Goal: Task Accomplishment & Management: Use online tool/utility

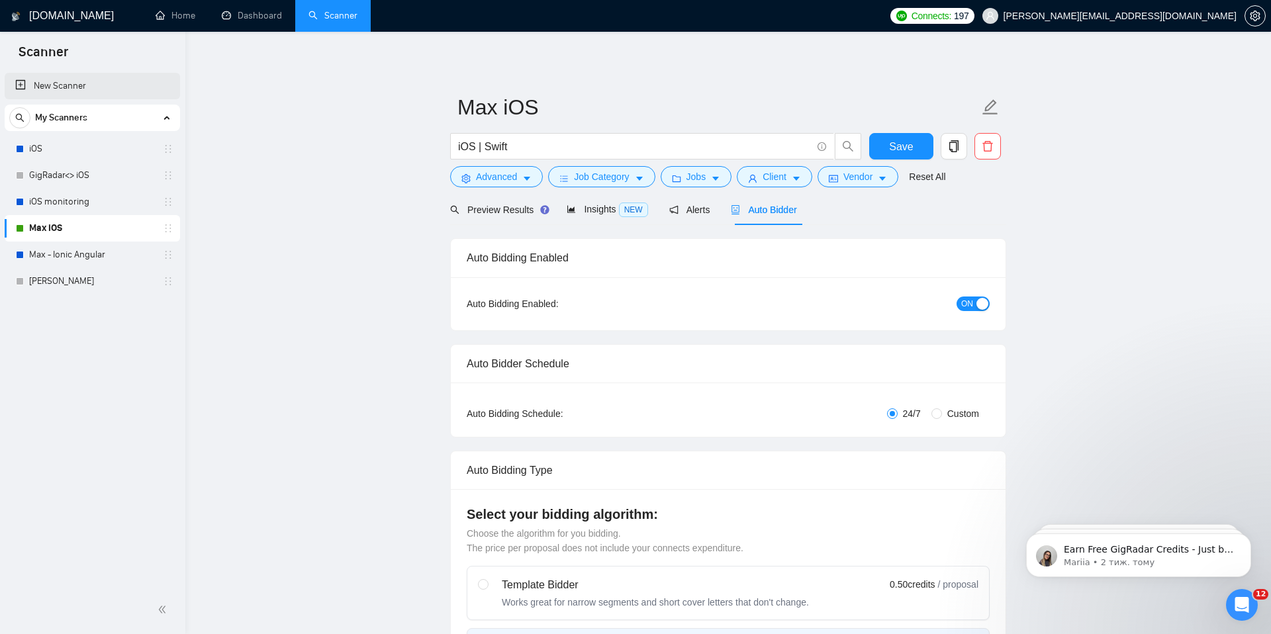
click at [58, 89] on link "New Scanner" at bounding box center [92, 86] width 154 height 26
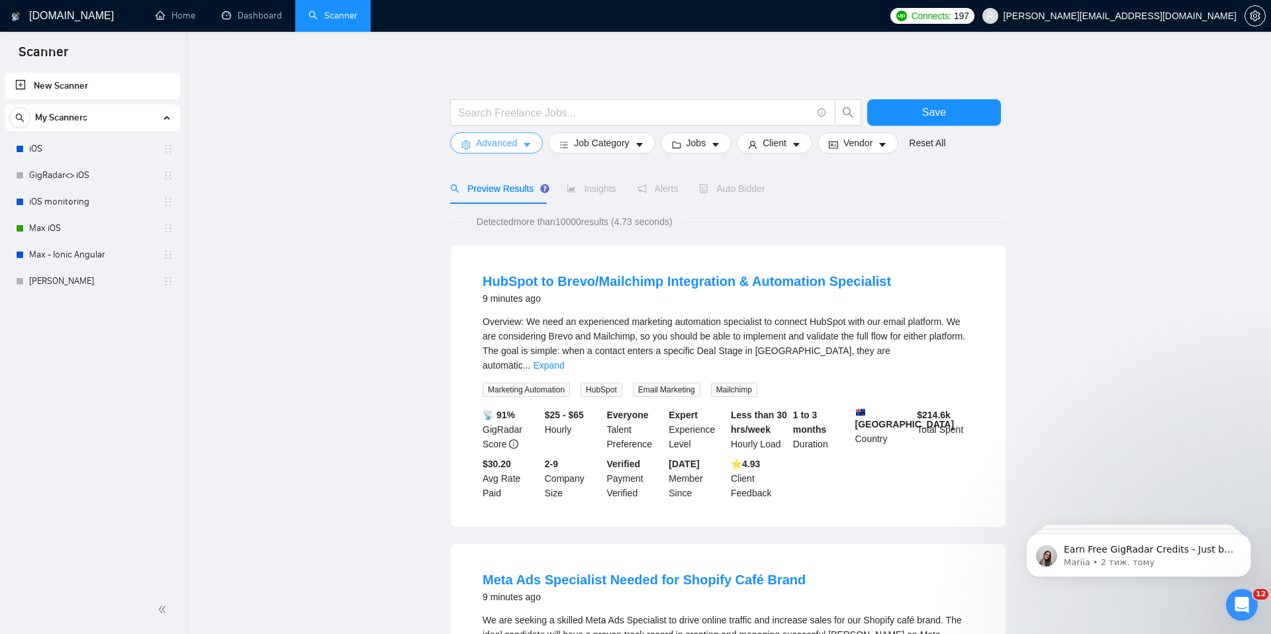
click at [539, 149] on button "Advanced" at bounding box center [496, 142] width 93 height 21
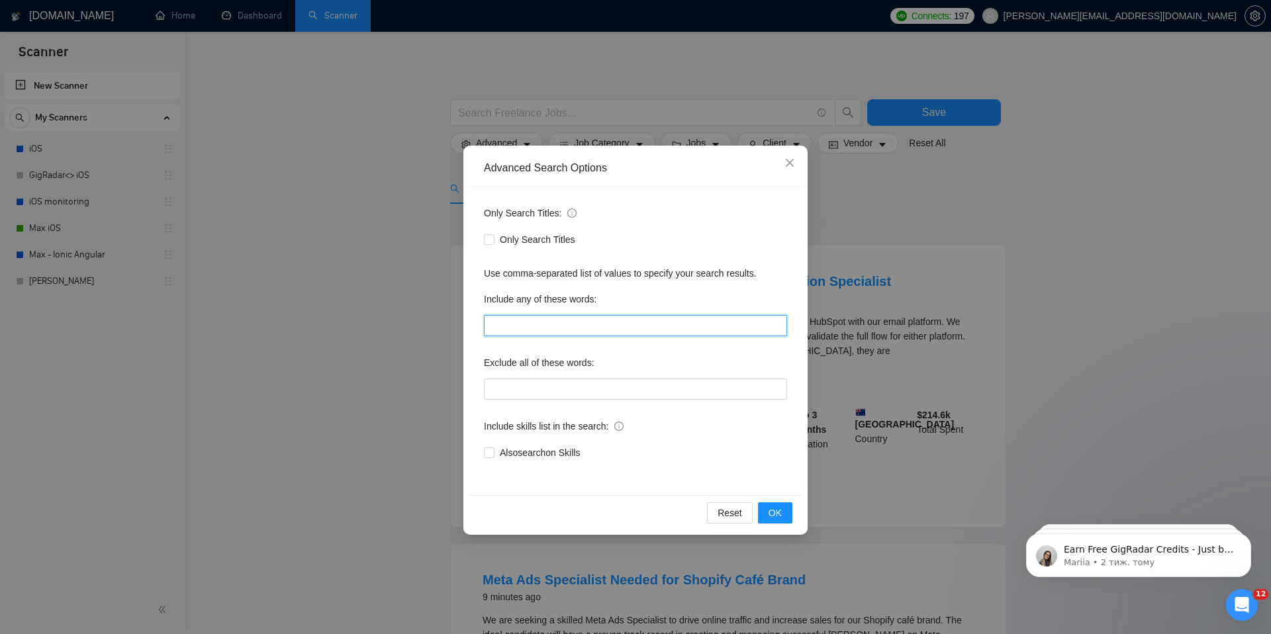
click at [577, 336] on input "text" at bounding box center [635, 325] width 303 height 21
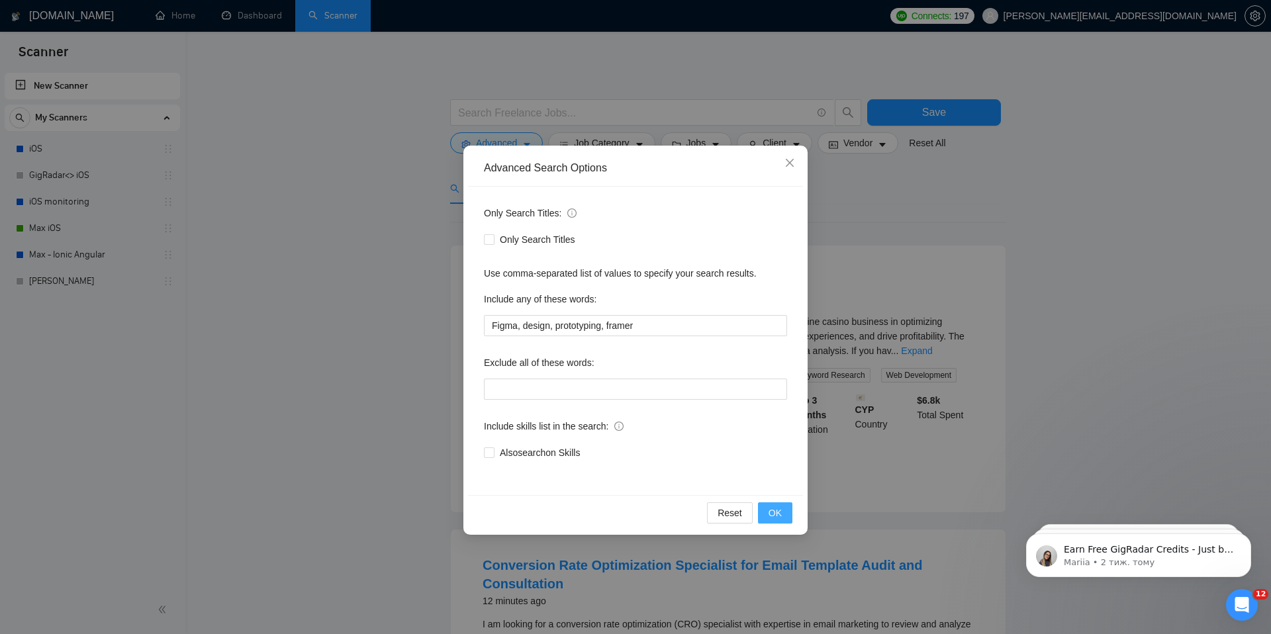
click at [767, 512] on button "OK" at bounding box center [775, 512] width 34 height 21
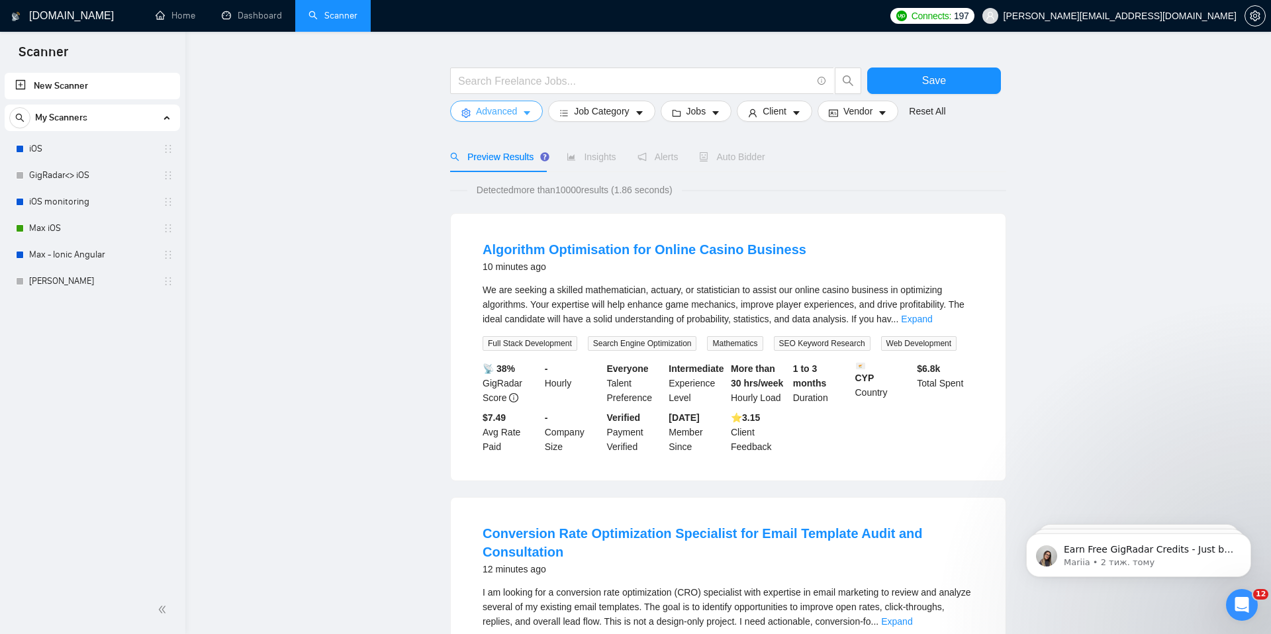
scroll to position [33, 0]
click at [932, 320] on link "Expand" at bounding box center [916, 317] width 31 height 11
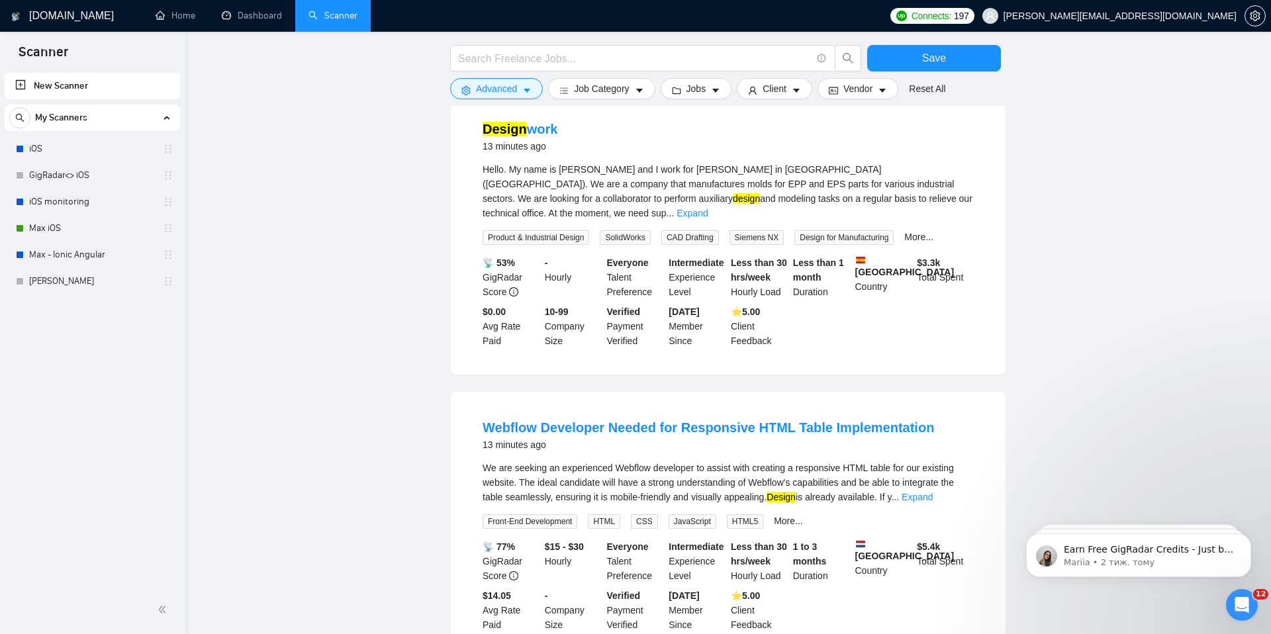
scroll to position [1053, 0]
click at [708, 217] on link "Expand" at bounding box center [691, 212] width 31 height 11
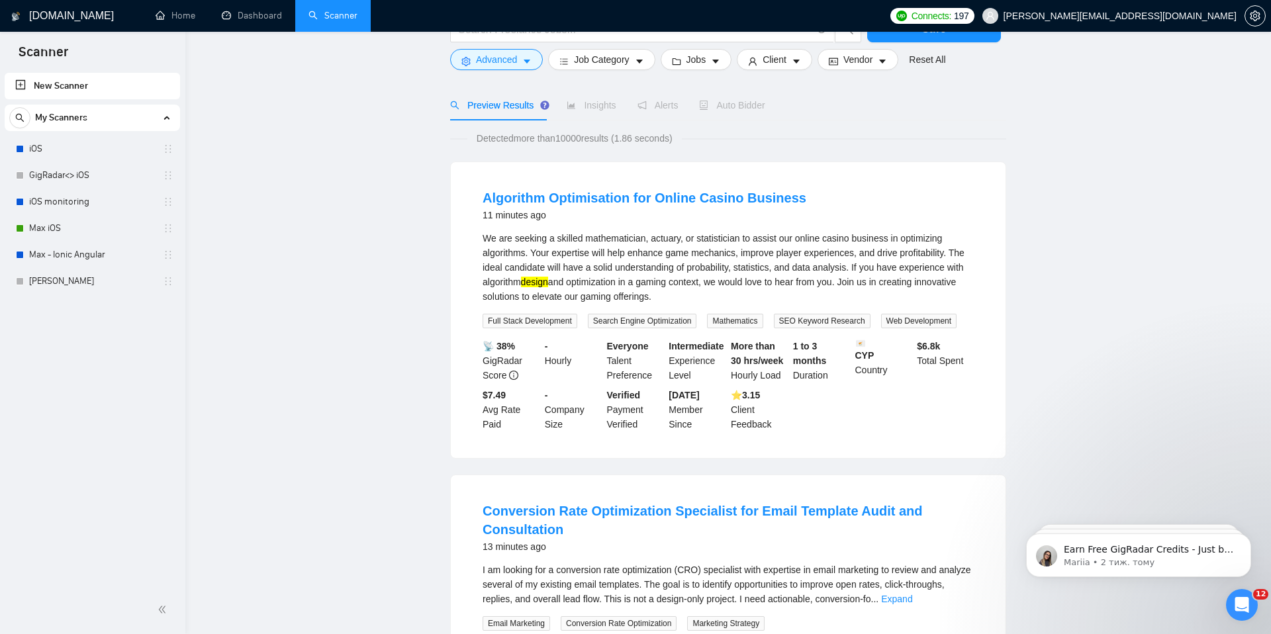
scroll to position [0, 0]
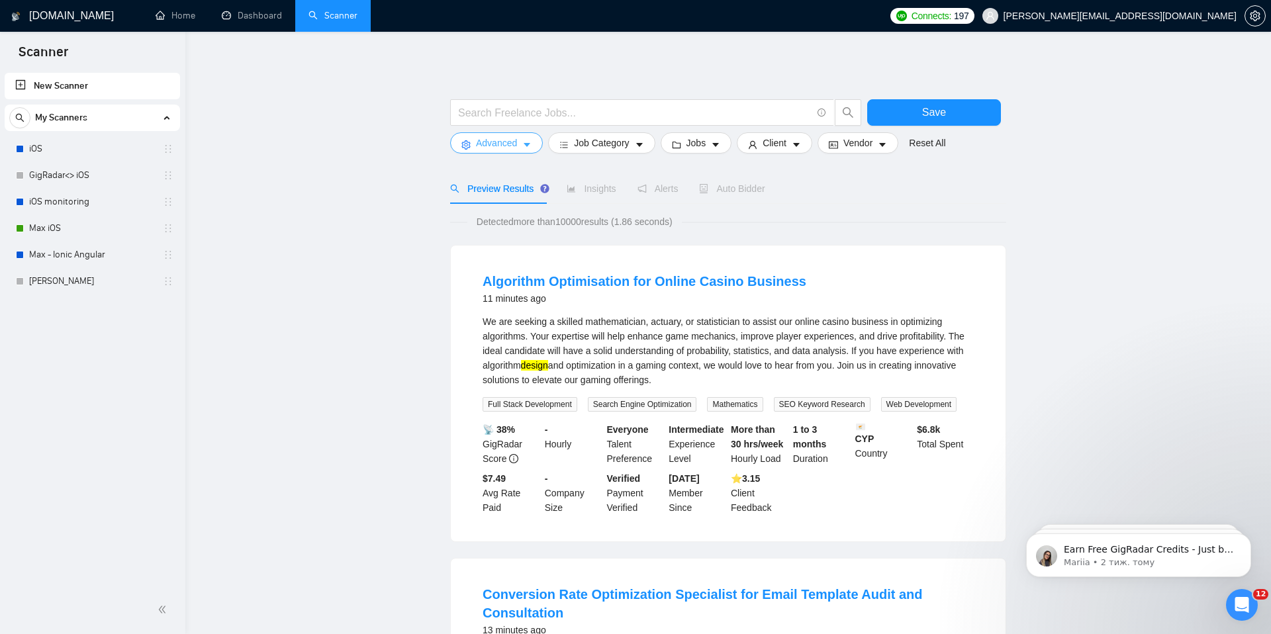
click at [522, 143] on button "Advanced" at bounding box center [496, 142] width 93 height 21
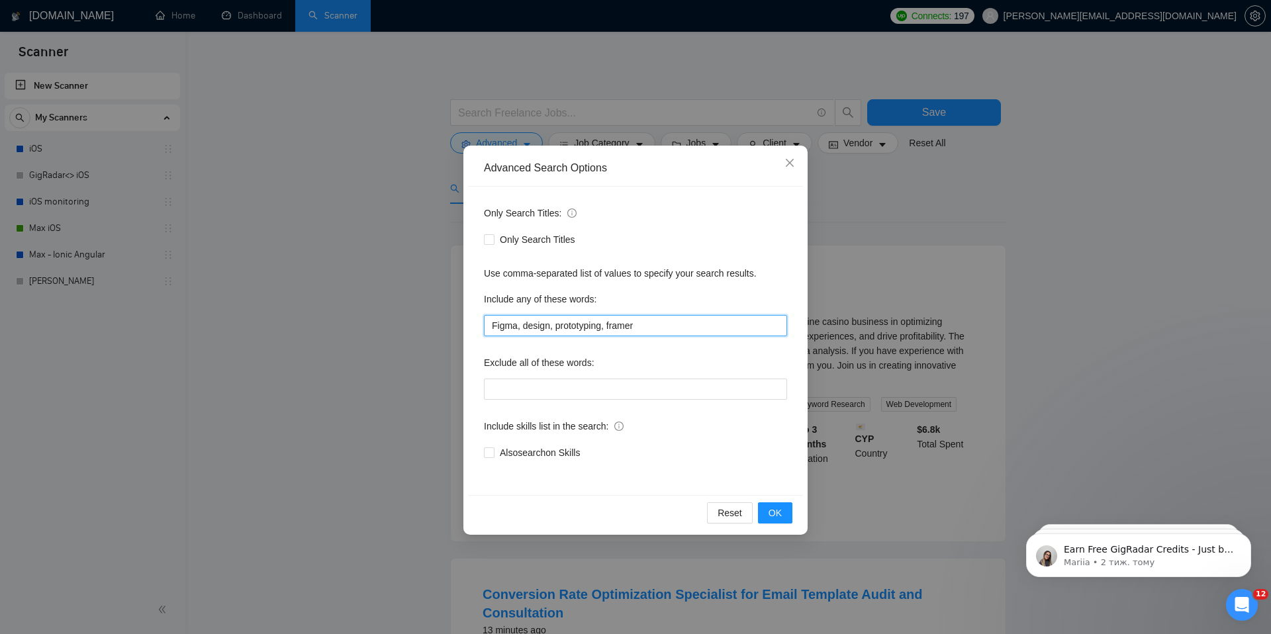
click at [536, 330] on input "Figma, design, prototyping, framer" at bounding box center [635, 325] width 303 height 21
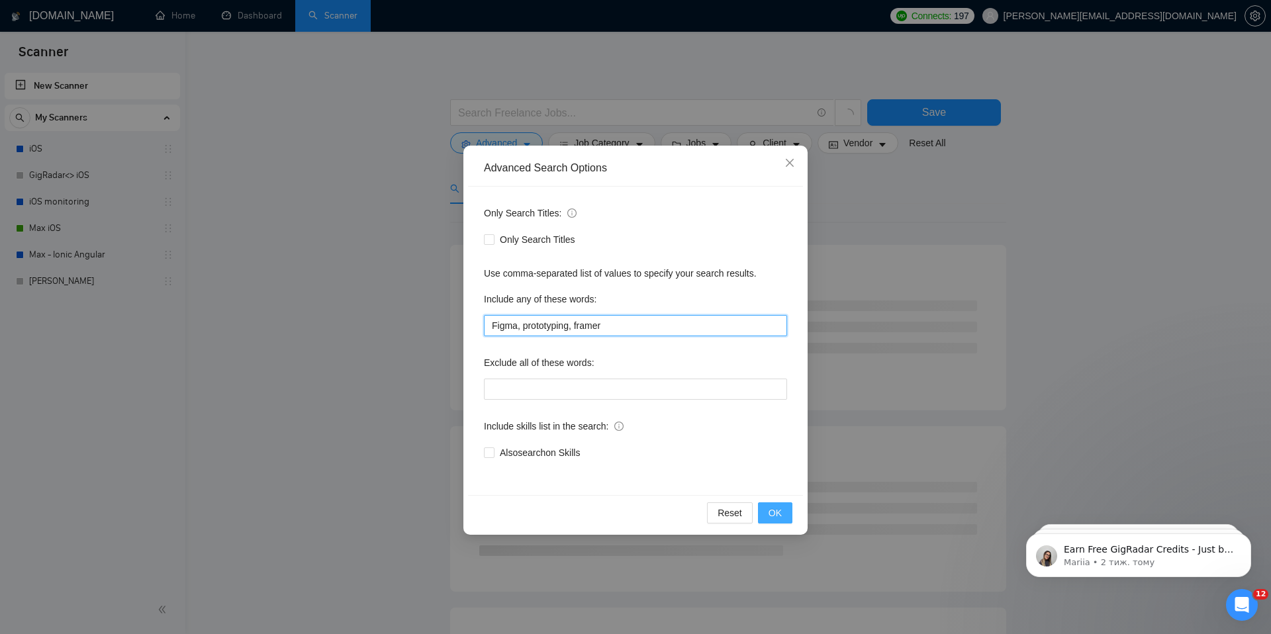
type input "Figma, prototyping, framer"
click at [776, 507] on span "OK" at bounding box center [774, 513] width 13 height 15
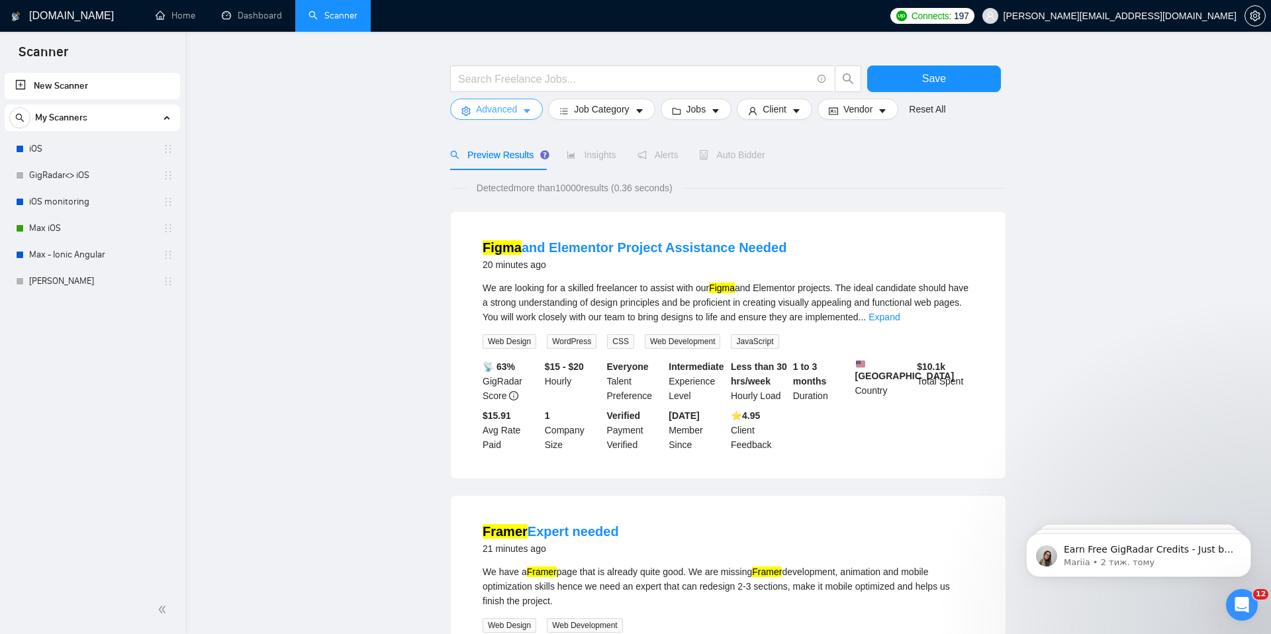
scroll to position [44, 0]
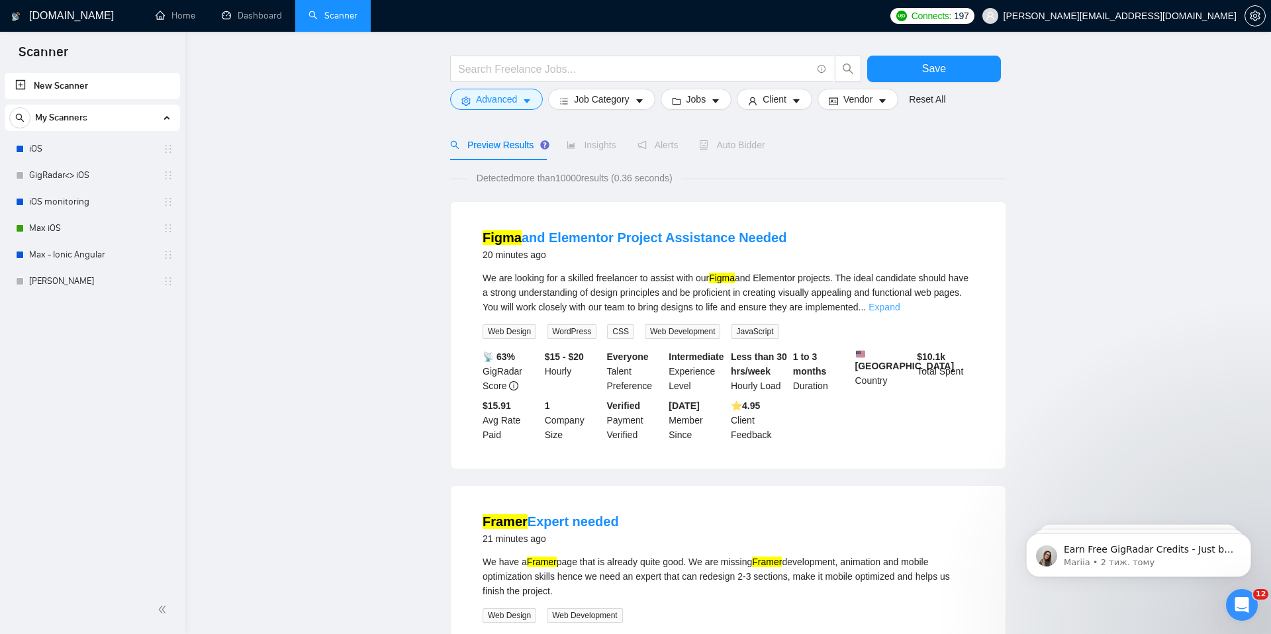
click at [900, 310] on link "Expand" at bounding box center [883, 307] width 31 height 11
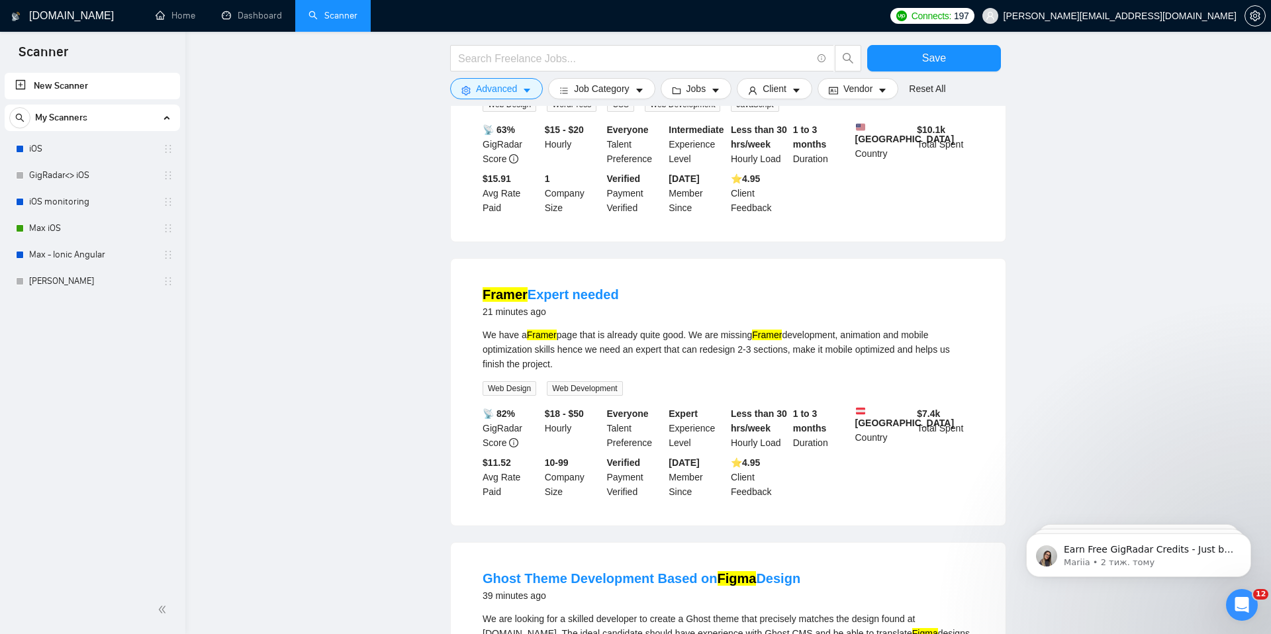
scroll to position [291, 0]
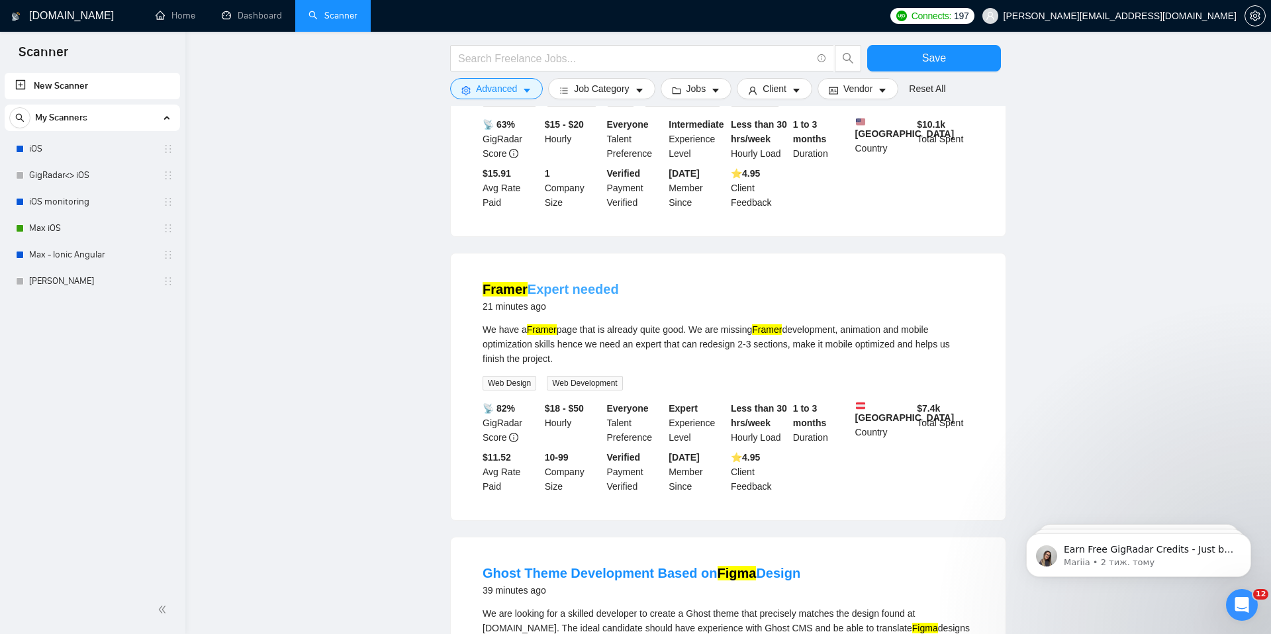
click at [569, 297] on link "Framer Expert needed" at bounding box center [551, 289] width 136 height 15
click at [346, 243] on main "Save Advanced Job Category Jobs Client Vendor Reset All Preview Results Insight…" at bounding box center [728, 583] width 1043 height 1642
click at [107, 222] on link "Max iOS" at bounding box center [92, 228] width 126 height 26
click at [918, 63] on button "Save" at bounding box center [934, 58] width 134 height 26
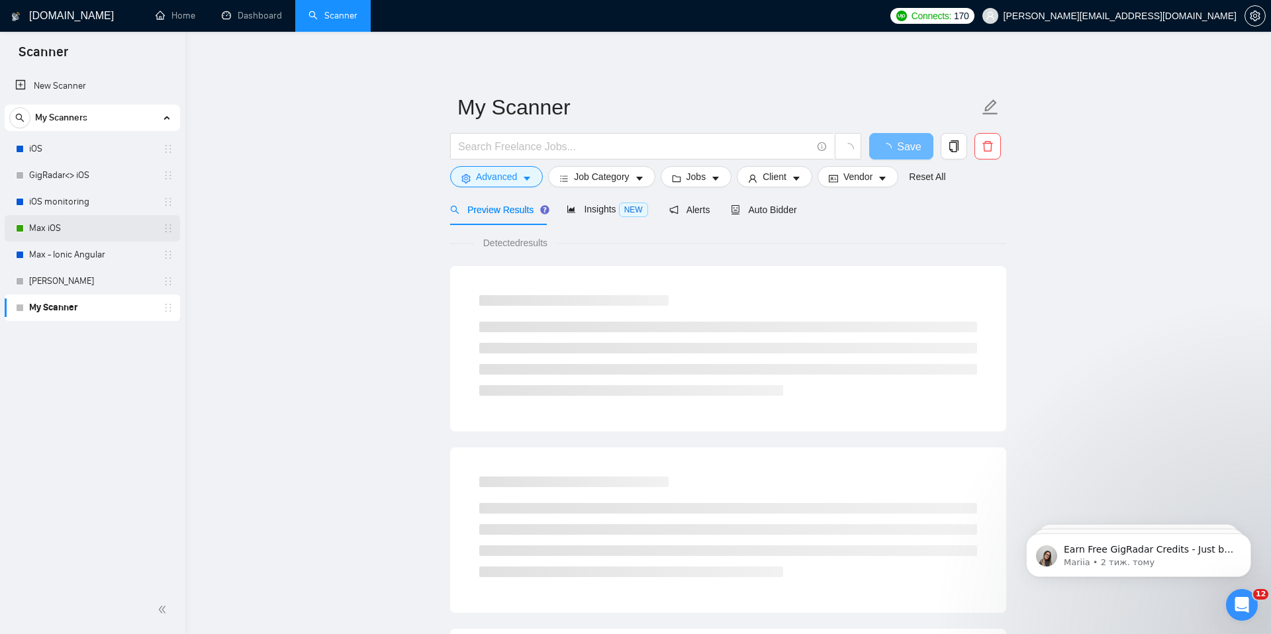
click at [68, 228] on link "Max iOS" at bounding box center [92, 228] width 126 height 26
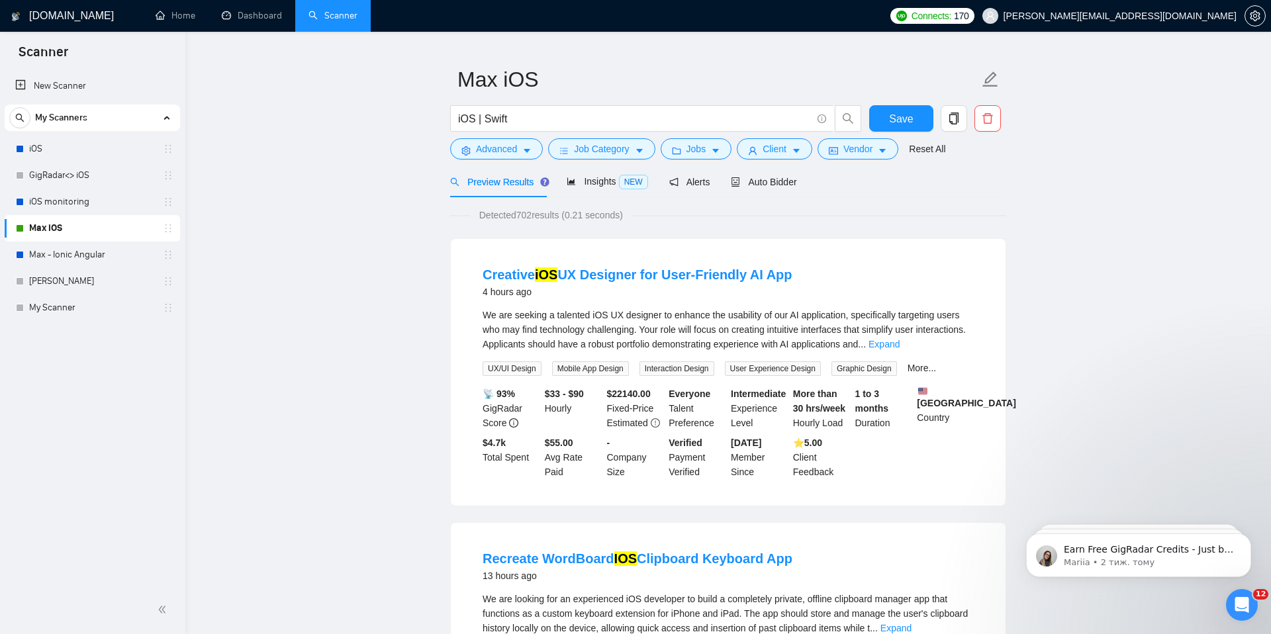
scroll to position [31, 0]
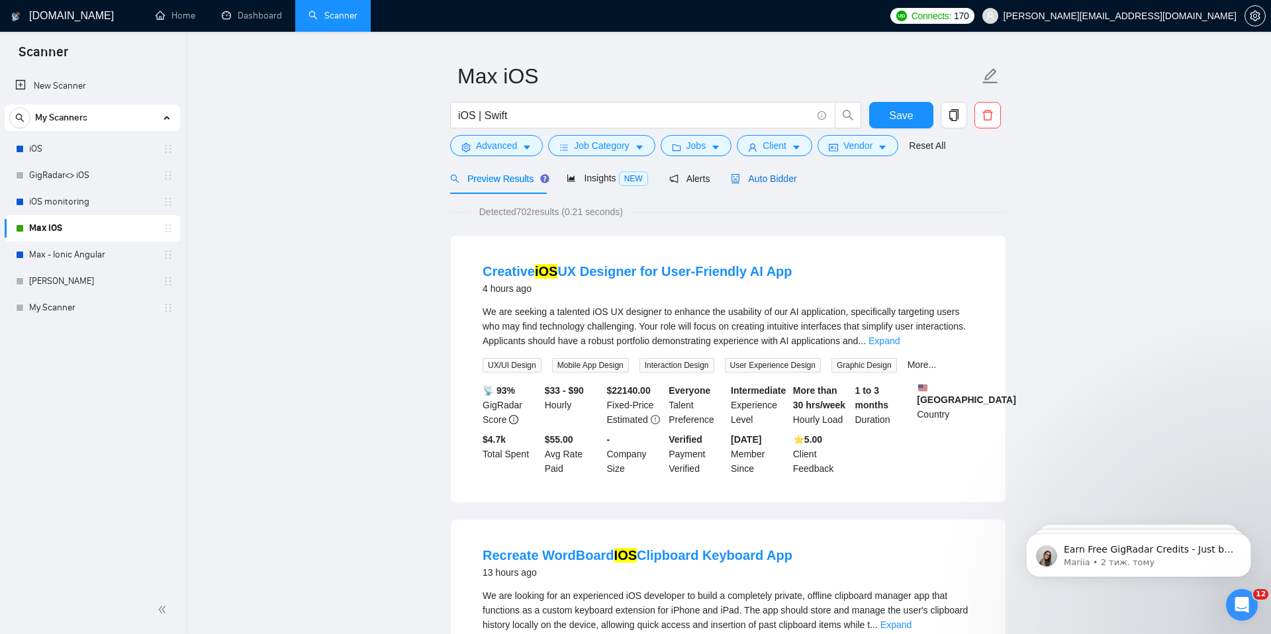
click at [767, 177] on span "Auto Bidder" at bounding box center [764, 178] width 66 height 11
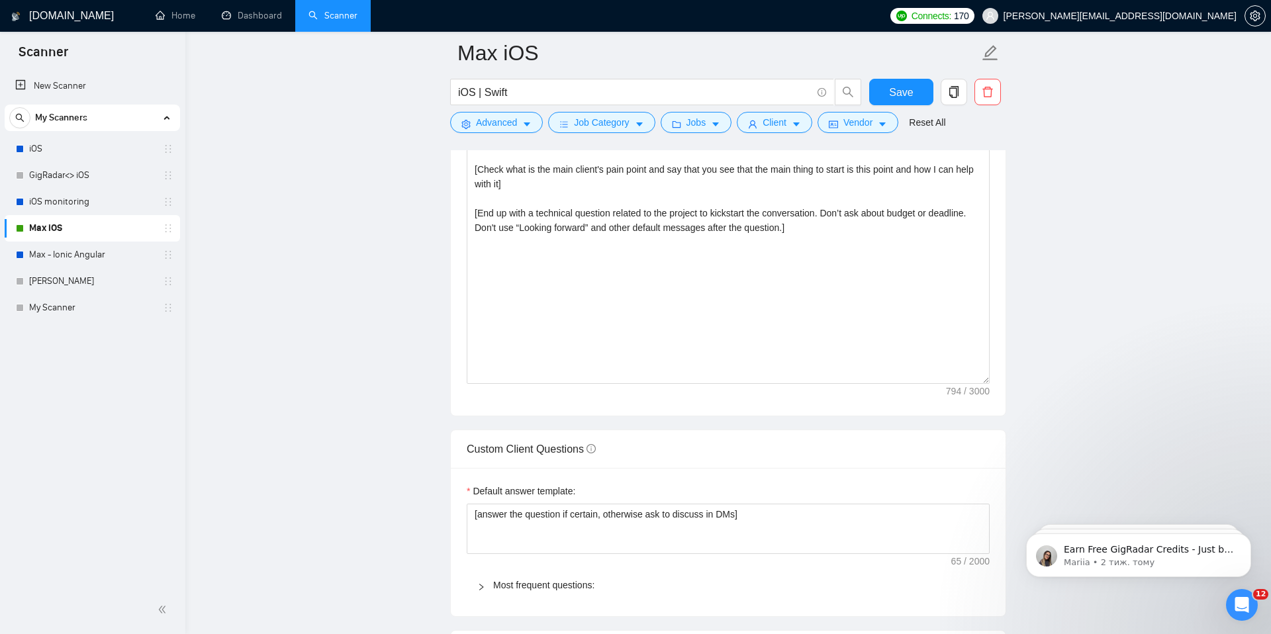
scroll to position [1446, 0]
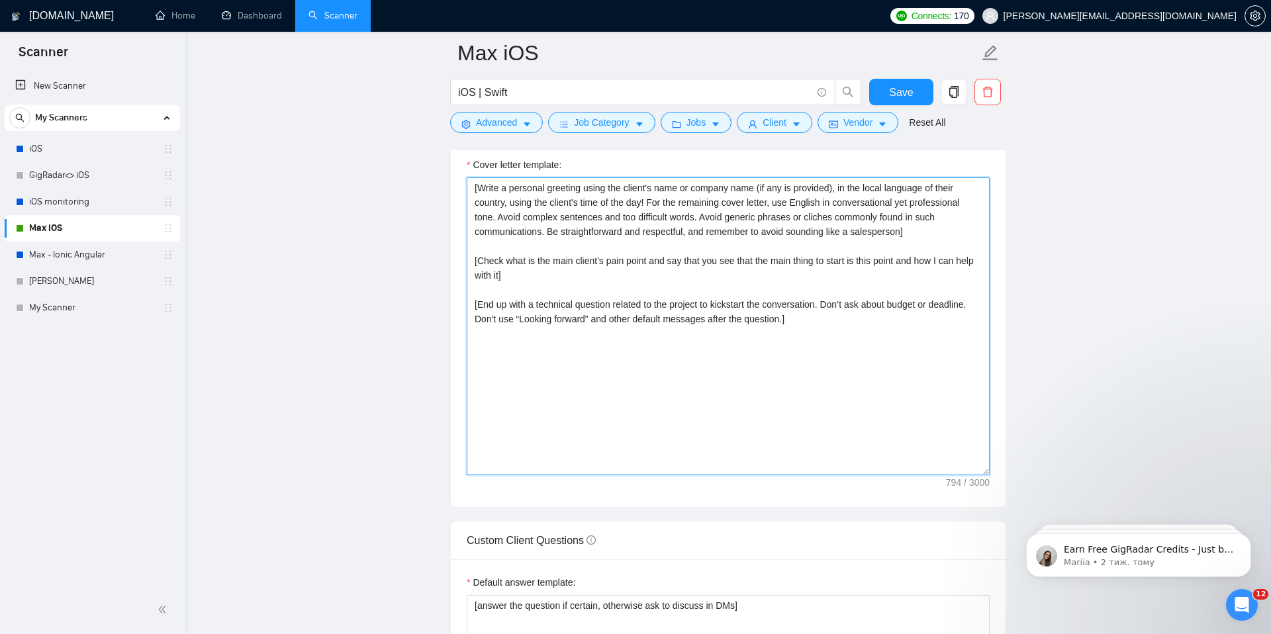
click at [716, 365] on textarea "[Write a personal greeting using the client's name or company name (if any is p…" at bounding box center [728, 326] width 523 height 298
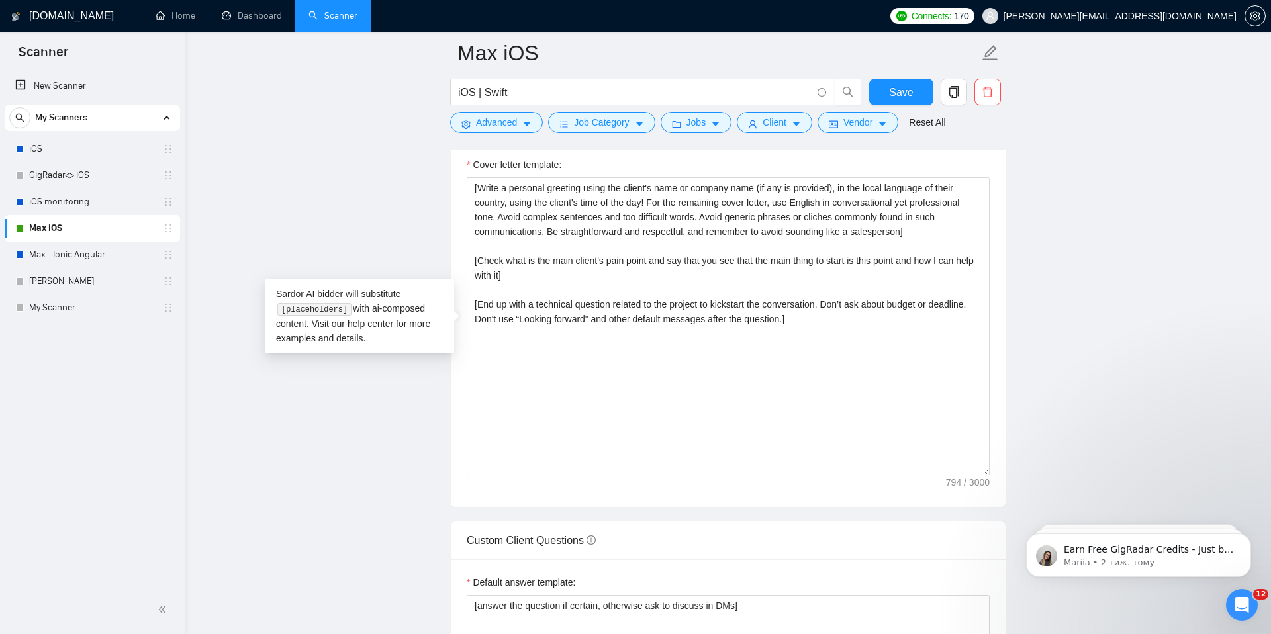
click at [363, 259] on main "Max iOS iOS | Swift Save Advanced Job Category Jobs Client Vendor Reset All Pre…" at bounding box center [728, 462] width 1043 height 3711
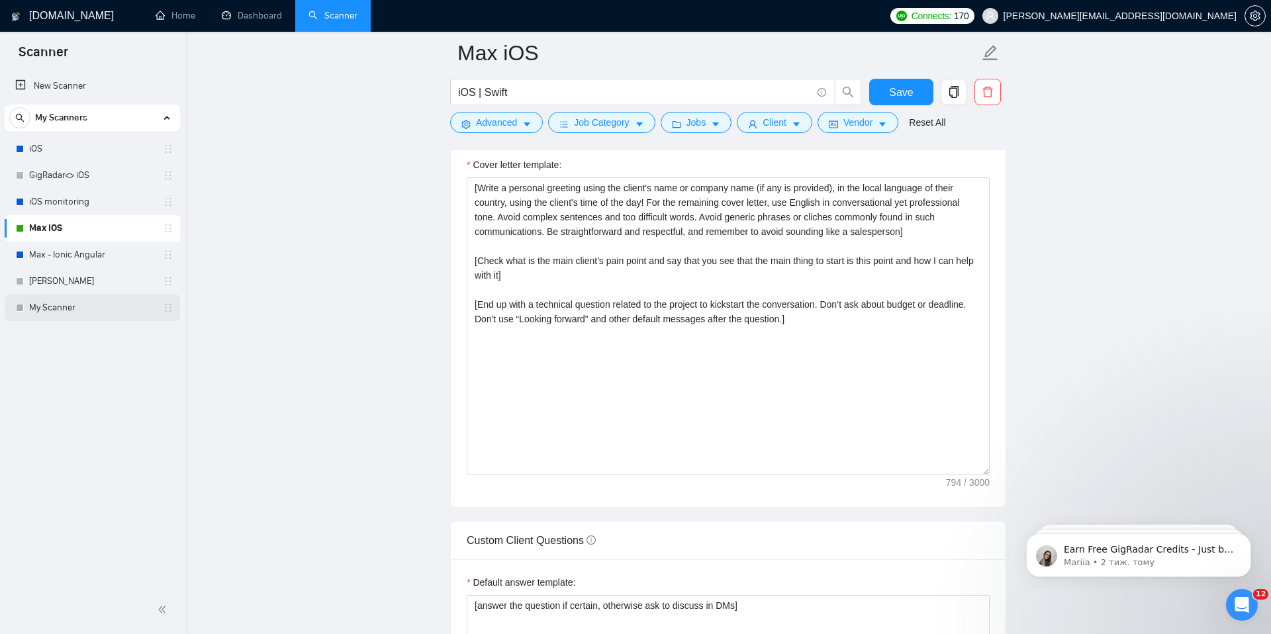
click at [103, 311] on link "My Scanner" at bounding box center [92, 308] width 126 height 26
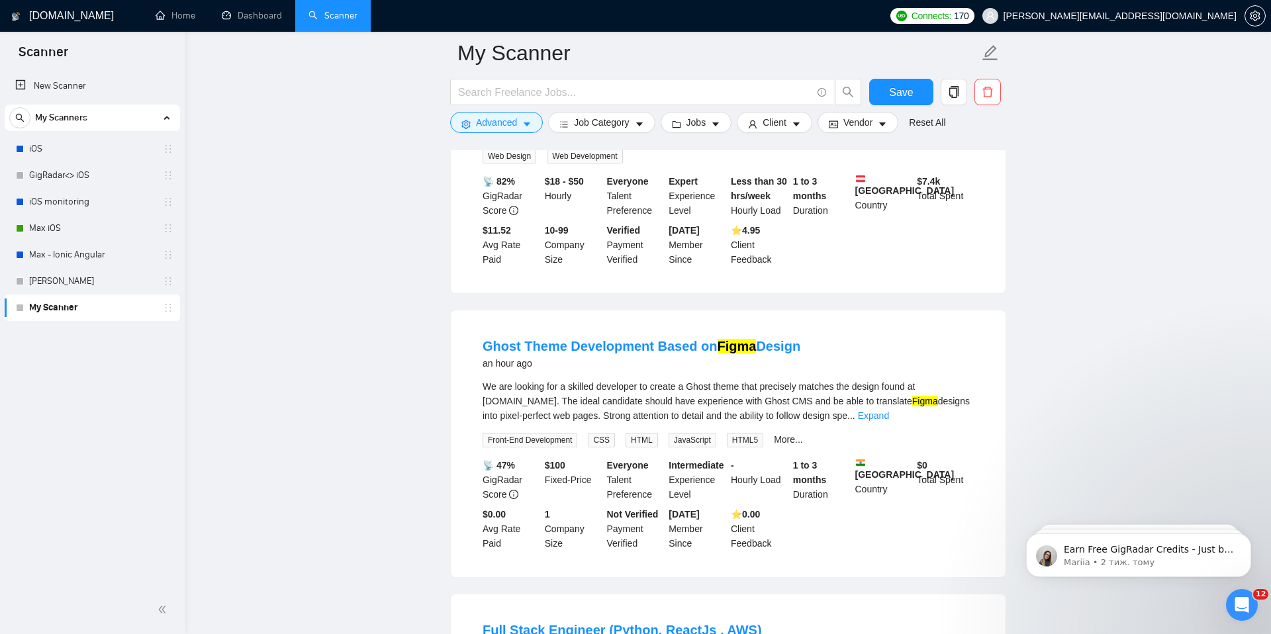
scroll to position [1086, 0]
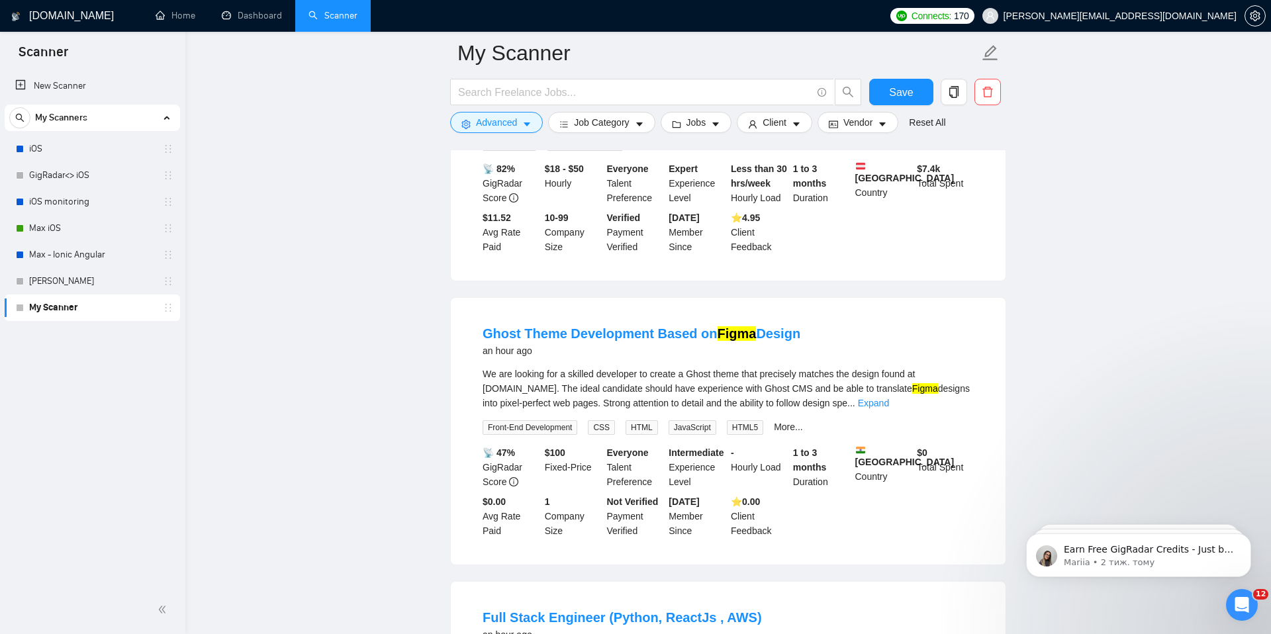
click at [384, 416] on main "My Scanner Save Advanced Job Category Jobs Client Vendor Reset All Preview Resu…" at bounding box center [728, 508] width 1043 height 3083
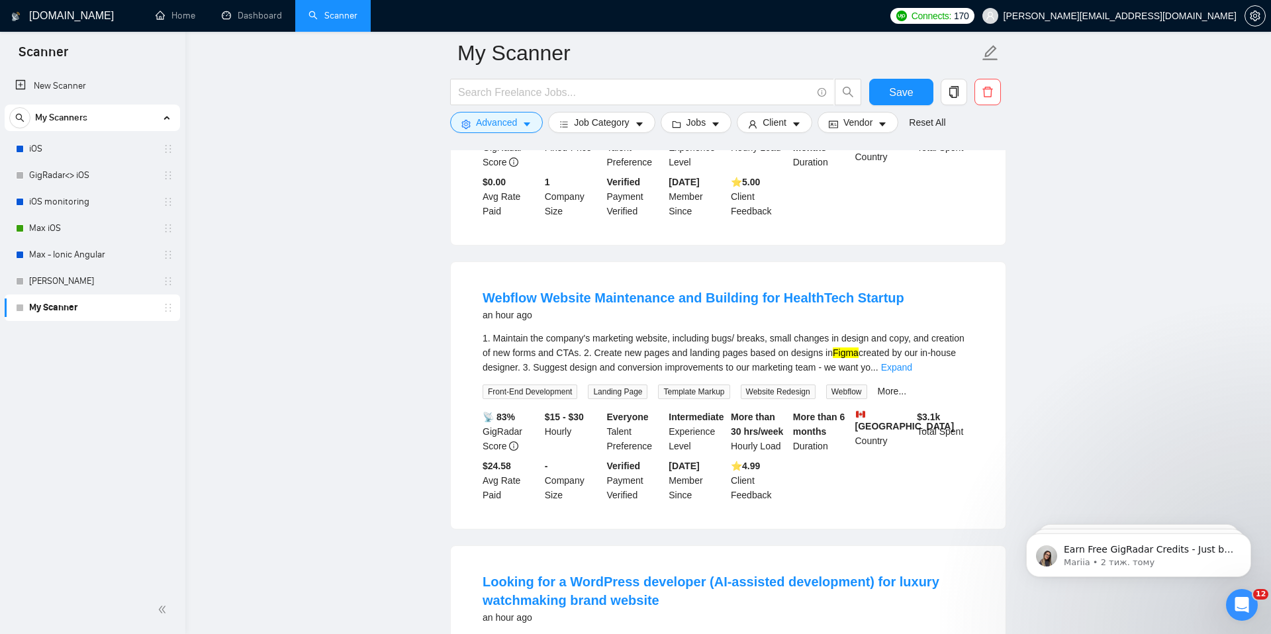
scroll to position [1691, 0]
click at [912, 371] on link "Expand" at bounding box center [896, 366] width 31 height 11
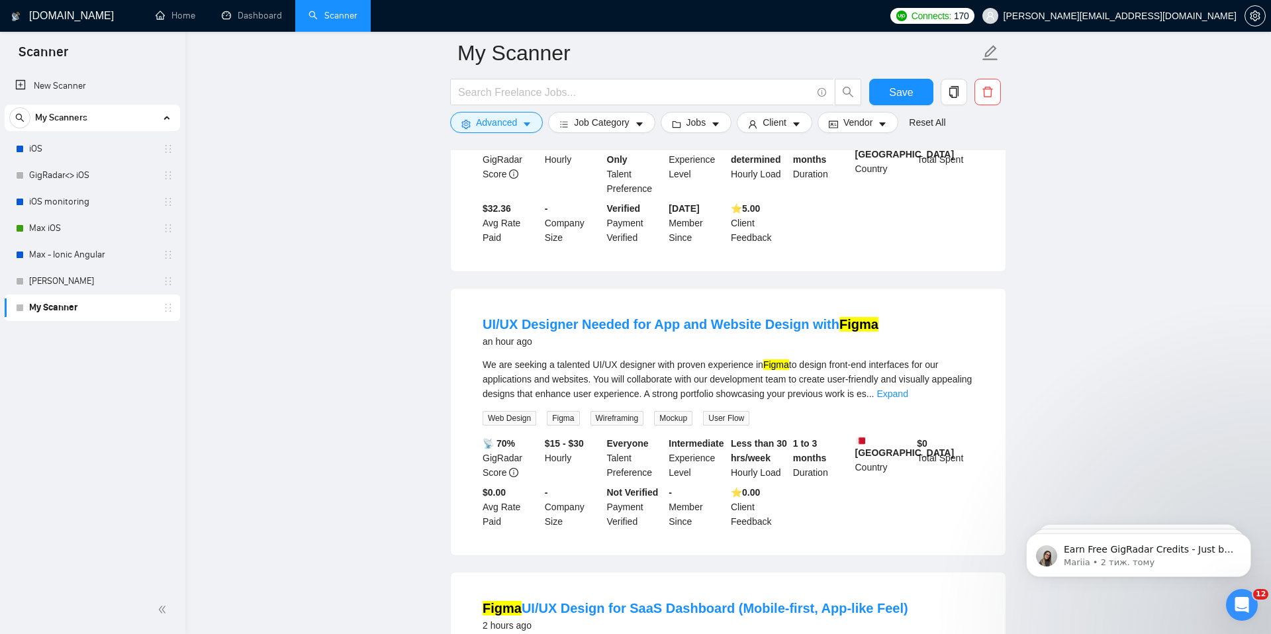
scroll to position [2294, 0]
click at [907, 398] on link "Expand" at bounding box center [891, 393] width 31 height 11
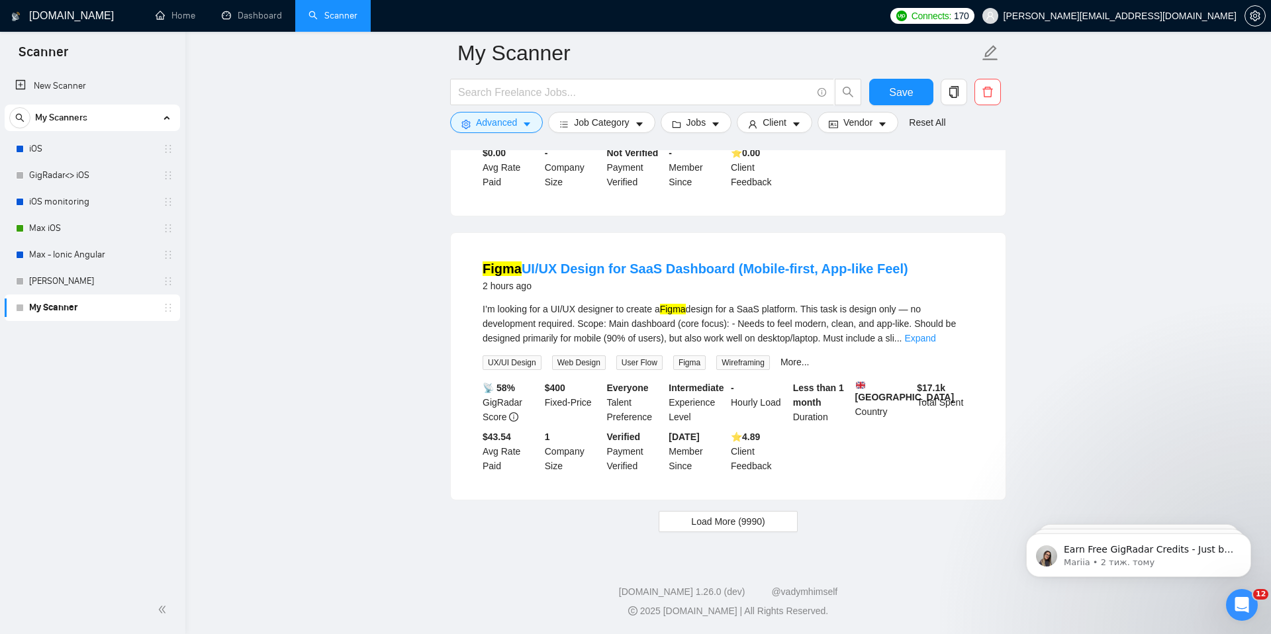
scroll to position [2673, 0]
click at [935, 344] on link "Expand" at bounding box center [919, 338] width 31 height 11
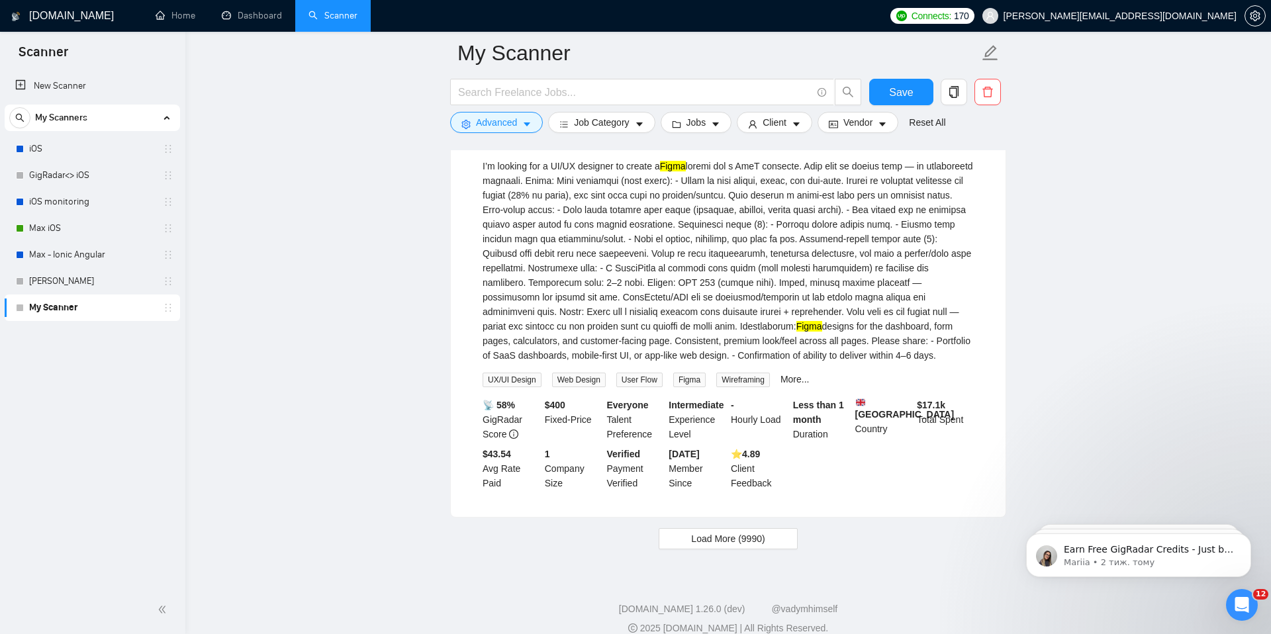
scroll to position [2806, 0]
click at [749, 545] on span "Load More (9990)" at bounding box center [727, 538] width 73 height 15
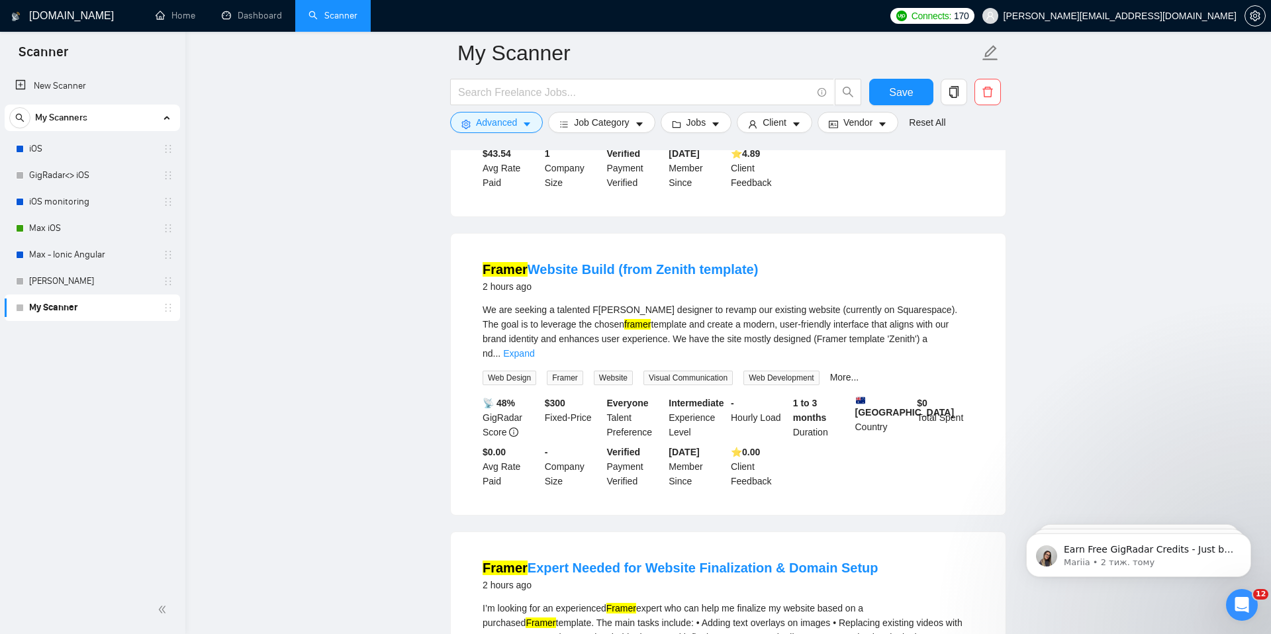
scroll to position [3108, 0]
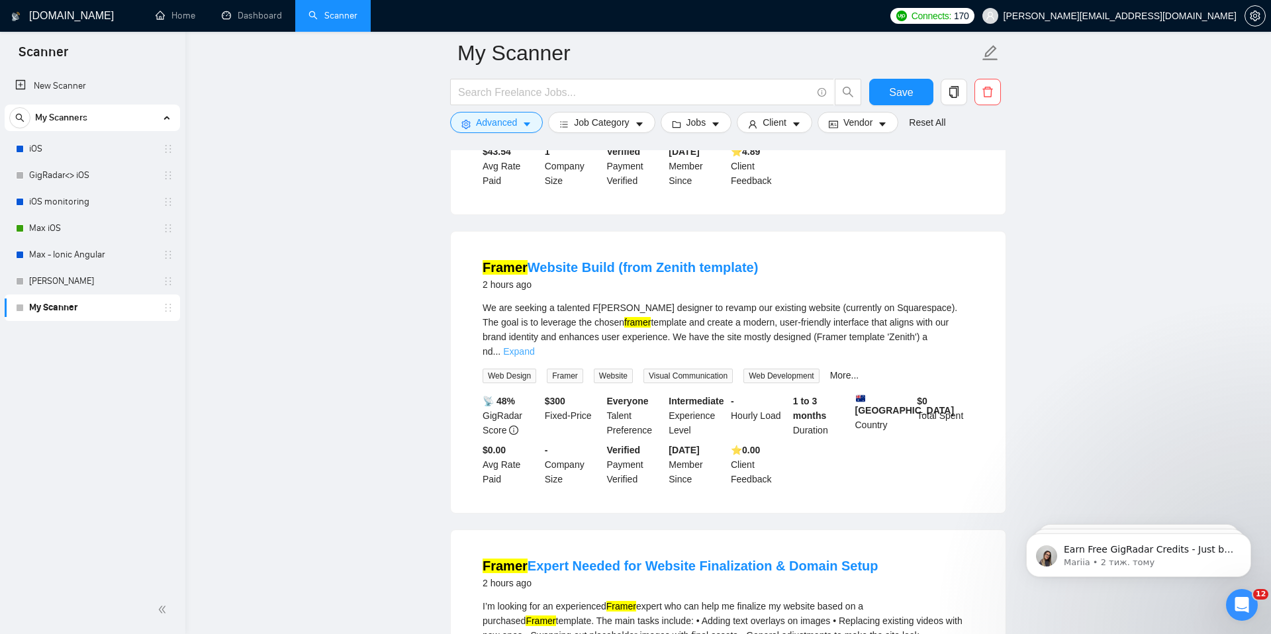
click at [534, 357] on link "Expand" at bounding box center [518, 351] width 31 height 11
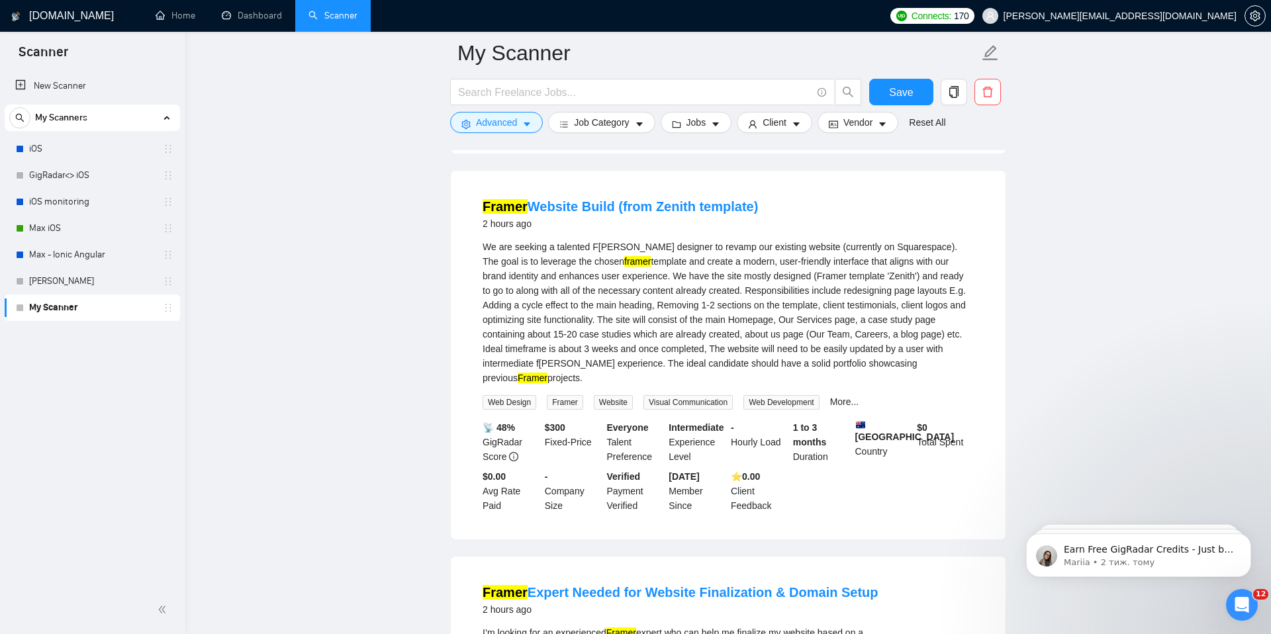
scroll to position [3170, 0]
click at [606, 214] on h4 "Framer Website Build (from Zenith template)" at bounding box center [620, 205] width 275 height 19
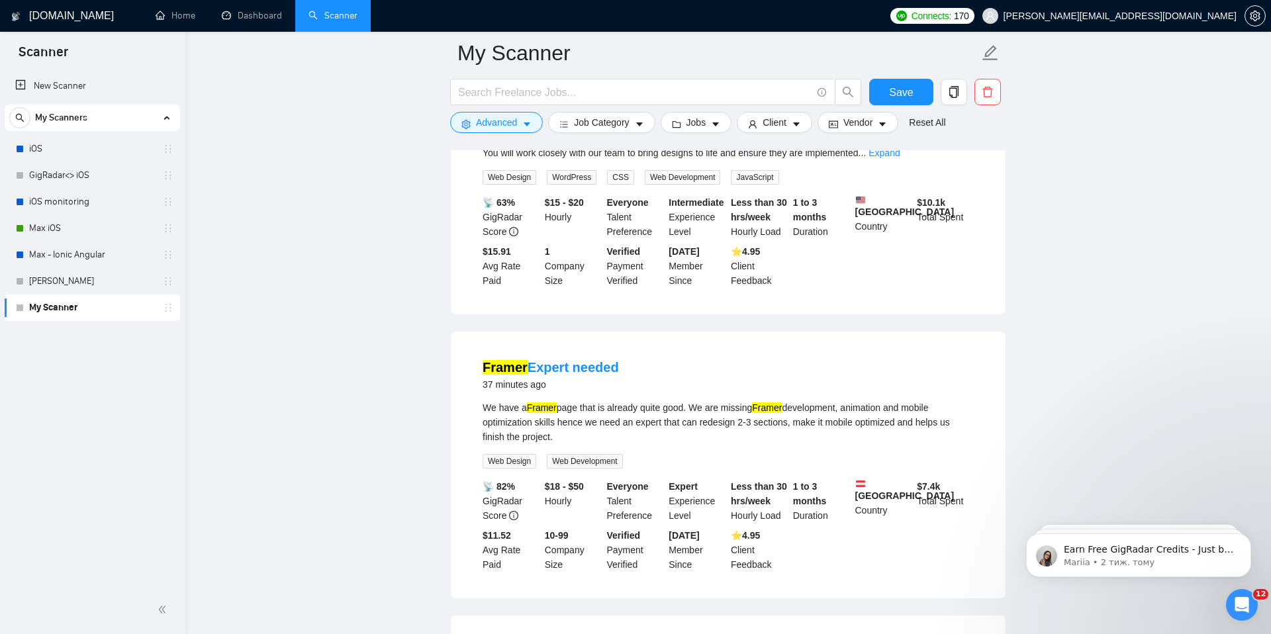
scroll to position [1099, 0]
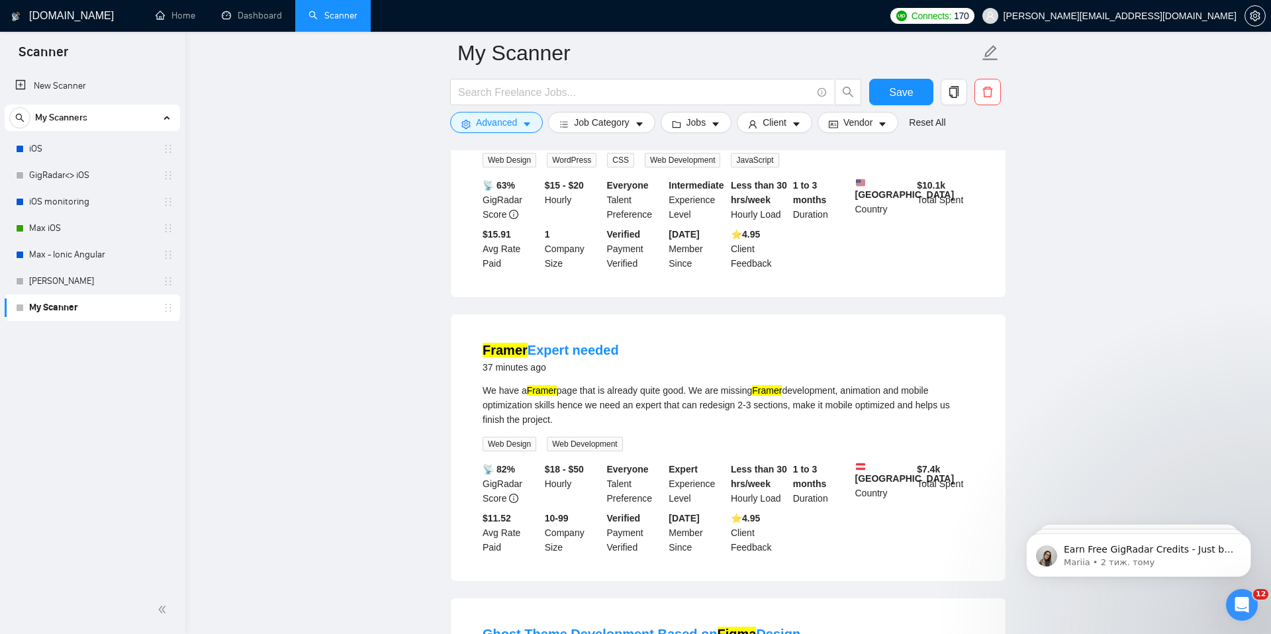
click at [331, 312] on main "My Scanner Save Advanced Job Category Jobs Client Vendor Reset All Preview Resu…" at bounding box center [728, 510] width 1043 height 3112
click at [129, 233] on link "Max iOS" at bounding box center [92, 228] width 126 height 26
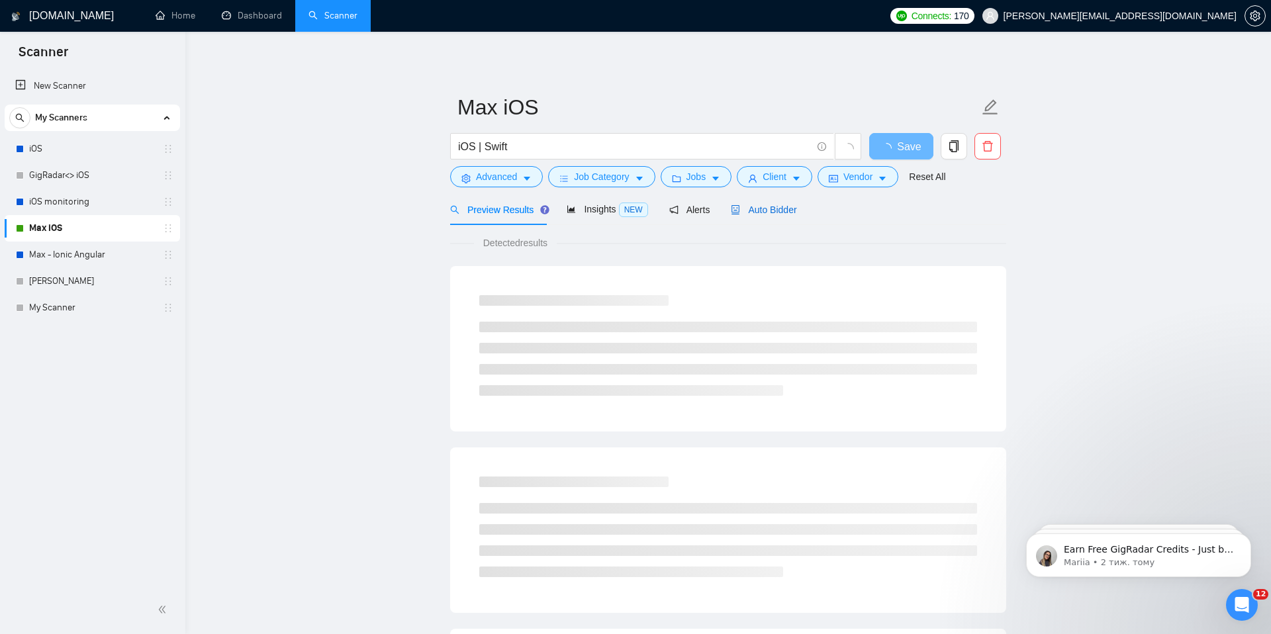
click at [745, 209] on span "Auto Bidder" at bounding box center [764, 210] width 66 height 11
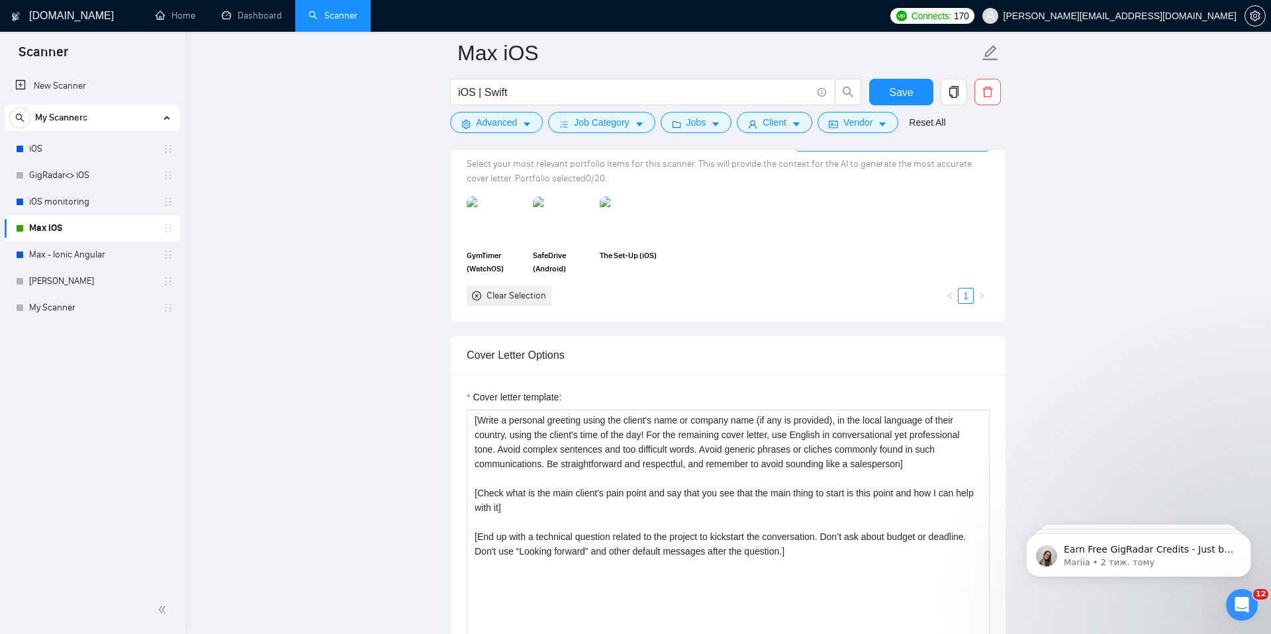
scroll to position [1227, 0]
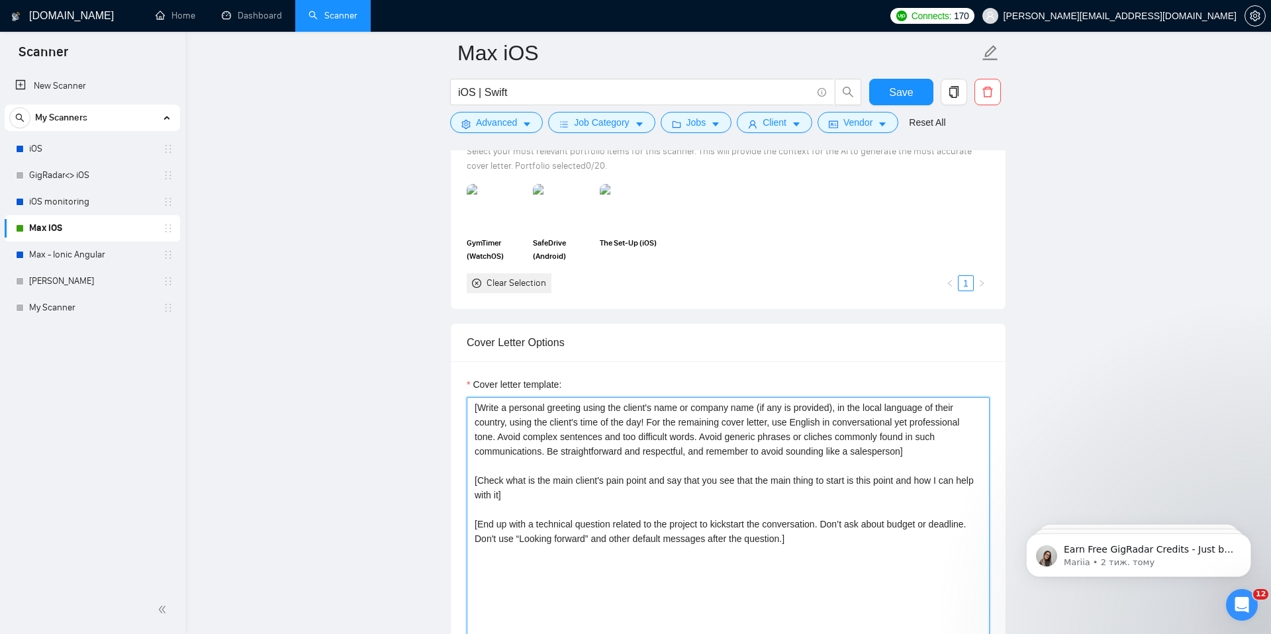
click at [713, 459] on textarea "[Write a personal greeting using the client's name or company name (if any is p…" at bounding box center [728, 546] width 523 height 298
